Goal: Task Accomplishment & Management: Manage account settings

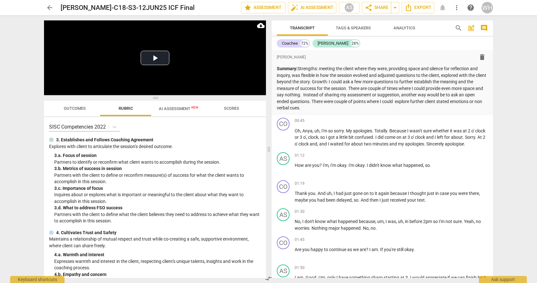
click at [455, 7] on span "more_vert" at bounding box center [457, 8] width 8 height 8
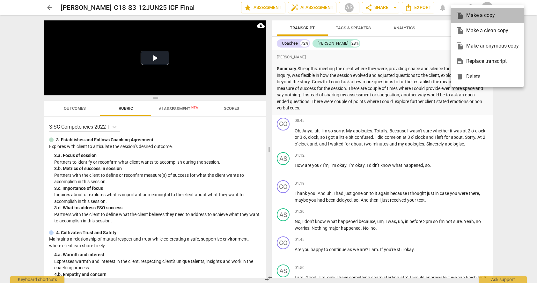
click at [466, 15] on div "file_copy Make a copy" at bounding box center [487, 15] width 63 height 15
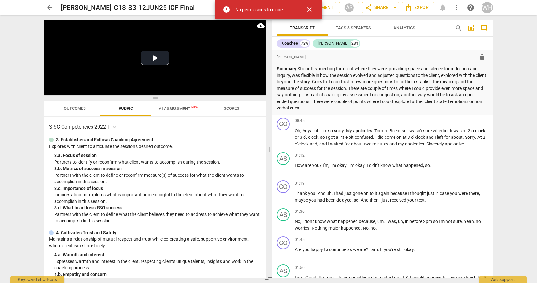
click at [308, 9] on span "close" at bounding box center [309, 10] width 8 height 8
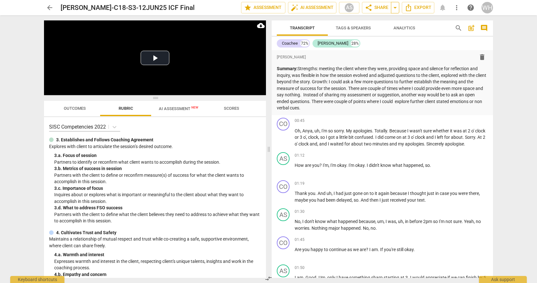
click at [396, 7] on span "arrow_drop_down" at bounding box center [395, 8] width 8 height 8
click at [456, 8] on span "more_vert" at bounding box center [457, 8] width 8 height 8
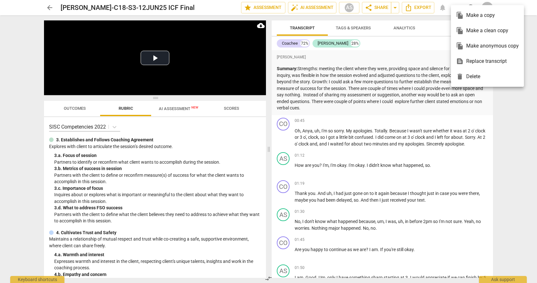
click at [403, 40] on div at bounding box center [268, 141] width 537 height 283
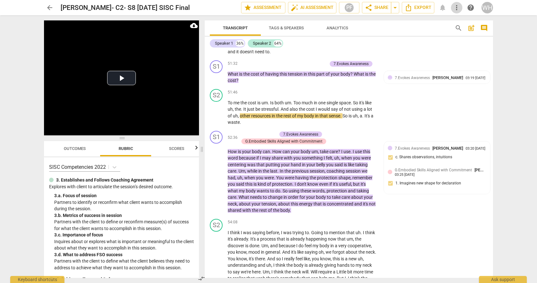
click at [458, 7] on span "more_vert" at bounding box center [457, 8] width 8 height 8
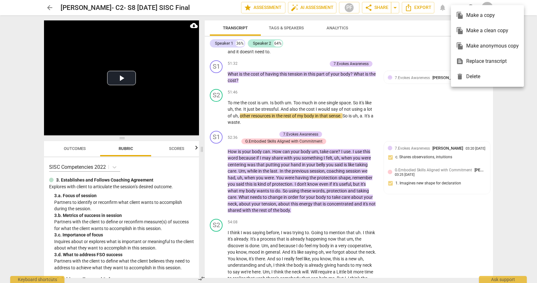
click at [404, 28] on div at bounding box center [268, 141] width 537 height 283
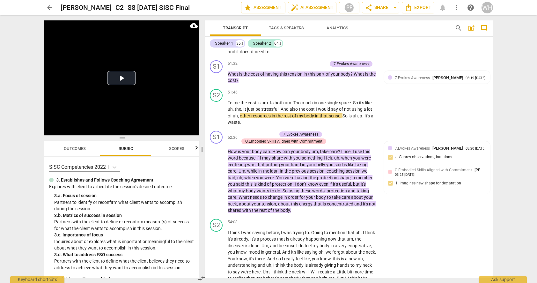
click at [457, 6] on span "more_vert" at bounding box center [457, 8] width 8 height 8
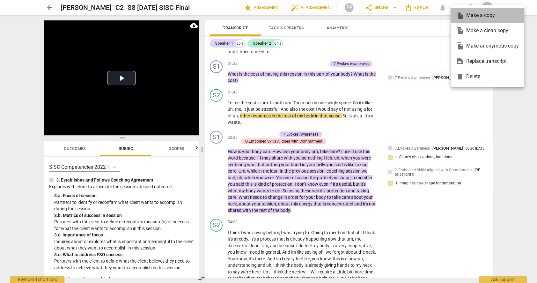
click at [458, 15] on span "file_copy" at bounding box center [460, 15] width 8 height 8
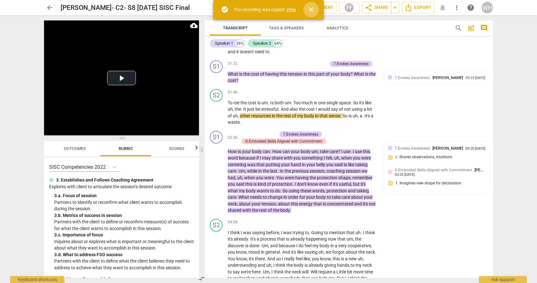
click at [311, 9] on span "close" at bounding box center [311, 10] width 8 height 8
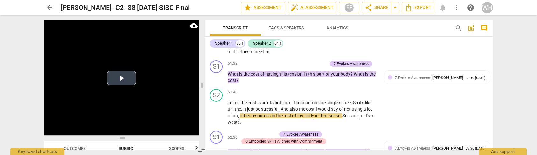
click at [122, 78] on button "Play Video" at bounding box center [121, 78] width 29 height 14
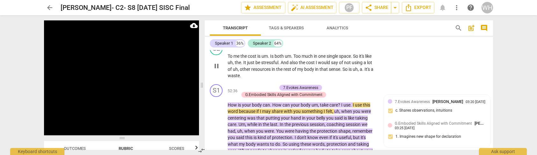
scroll to position [3640, 0]
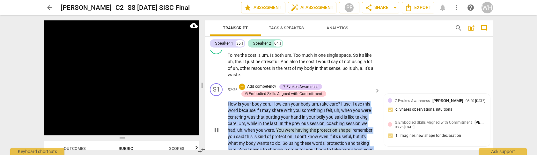
drag, startPoint x: 304, startPoint y: 132, endPoint x: 214, endPoint y: 66, distance: 111.5
click at [214, 81] on div "S1 play_arrow pause 52:36 + Add competency 7.Evokes Awareness G.Embodied Skills…" at bounding box center [349, 125] width 288 height 88
copy p "How is your body can . How can your body um , take care ? I use . I use this wo…"
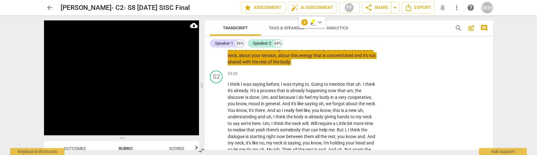
scroll to position [3842, 0]
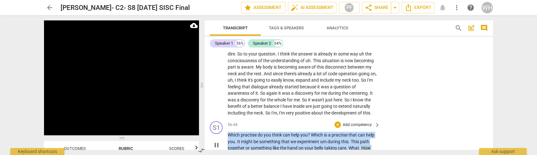
drag, startPoint x: 346, startPoint y: 127, endPoint x: 225, endPoint y: 105, distance: 123.4
click at [225, 119] on div "S1 play_arrow pause 56:44 + Add competency keyboard_arrow_right Which practise …" at bounding box center [349, 140] width 288 height 42
copy p "Which practise do you think can help you ? Which is a practise that can help yo…"
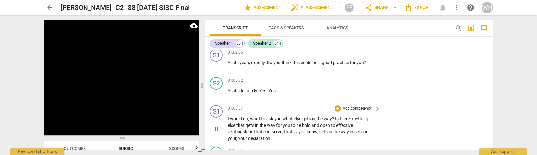
scroll to position [4316, 0]
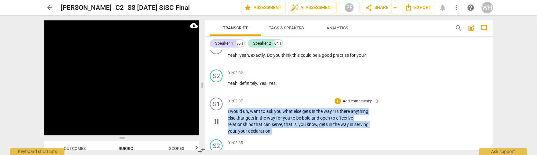
drag, startPoint x: 277, startPoint y: 104, endPoint x: 222, endPoint y: 83, distance: 59.0
click at [222, 95] on div "S1 play_arrow pause 01:03:07 + Add competency keyboard_arrow_right I would uh ,…" at bounding box center [349, 116] width 288 height 42
copy p "I would uh , want to ask you what else gets in the way ? Is there anything else…"
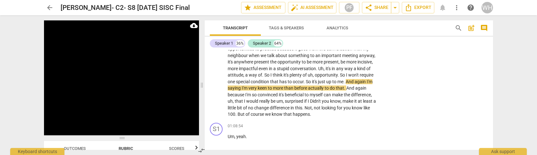
scroll to position [4603, 0]
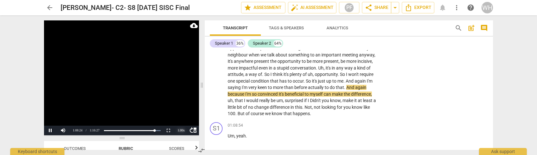
click at [180, 130] on div "1.00 x" at bounding box center [181, 131] width 13 height 10
click at [181, 117] on li "1.5x" at bounding box center [181, 115] width 13 height 7
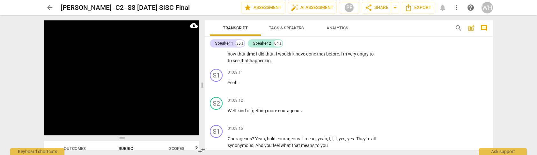
scroll to position [4832, 0]
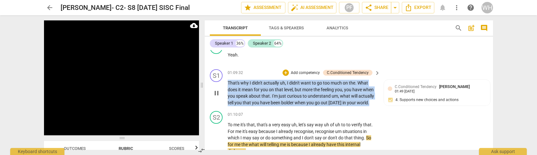
drag, startPoint x: 242, startPoint y: 81, endPoint x: 225, endPoint y: 53, distance: 33.2
click at [225, 67] on div "S1 play_arrow pause 01:09:32 + Add competency C.Conditioned Tendency keyboard_a…" at bounding box center [349, 88] width 288 height 42
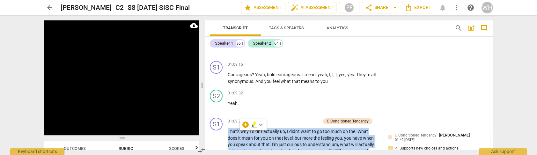
scroll to position [4777, 0]
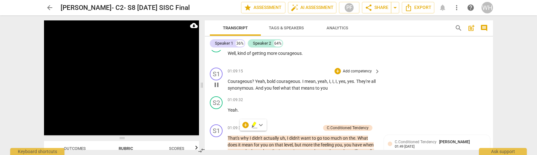
click at [292, 65] on div "S1 play_arrow pause 01:09:15 + Add competency keyboard_arrow_right Courageous ?…" at bounding box center [349, 79] width 288 height 29
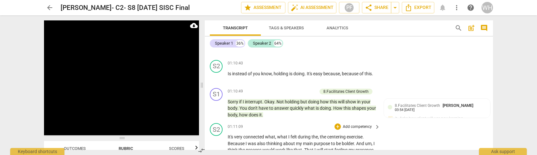
scroll to position [4939, 0]
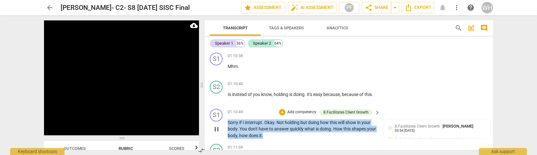
drag, startPoint x: 282, startPoint y: 113, endPoint x: 225, endPoint y: 95, distance: 59.7
click at [225, 106] on div "S1 play_arrow pause 01:10:49 + Add competency 8.Facilitates Client Growth keybo…" at bounding box center [349, 123] width 288 height 35
copy p "Sorry if I interrupt . Okay . Not holding but doing how this will show in your …"
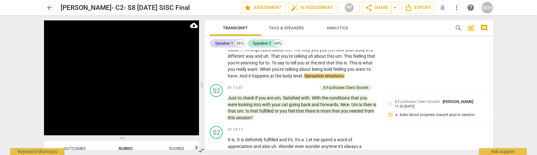
scroll to position [5235, 0]
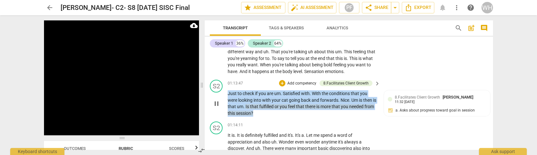
drag, startPoint x: 268, startPoint y: 90, endPoint x: 225, endPoint y: 69, distance: 48.3
click at [225, 77] on div "S2 play_arrow pause 01:13:47 + Add competency 8.Facilitates Client Growth keybo…" at bounding box center [349, 98] width 288 height 42
copy p "Just to check if you are um . Satisfied with . With the conditions that you wer…"
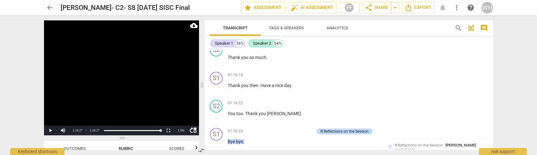
scroll to position [5624, 0]
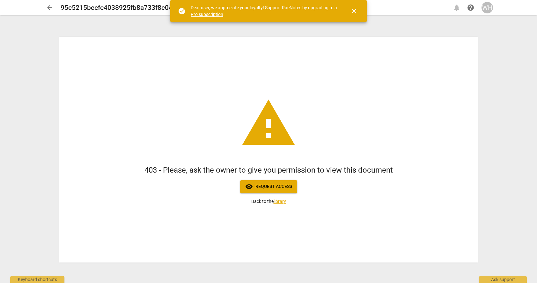
click at [355, 11] on span "close" at bounding box center [354, 11] width 8 height 8
click at [352, 10] on span "close" at bounding box center [354, 11] width 8 height 8
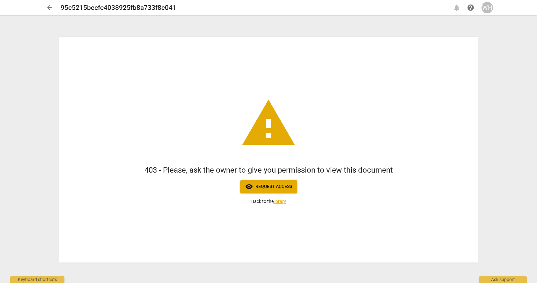
click at [279, 201] on link "library" at bounding box center [279, 201] width 12 height 5
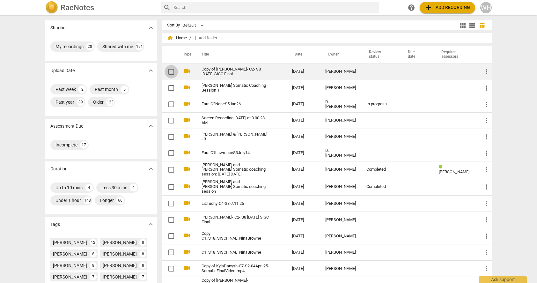
click at [170, 70] on input "checkbox" at bounding box center [170, 72] width 13 height 8
checkbox input "false"
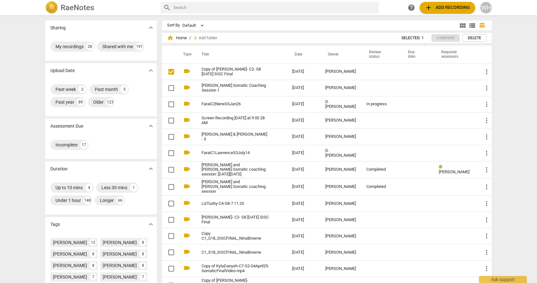
click at [476, 37] on span "Delete" at bounding box center [474, 37] width 13 height 5
